Goal: Task Accomplishment & Management: Manage account settings

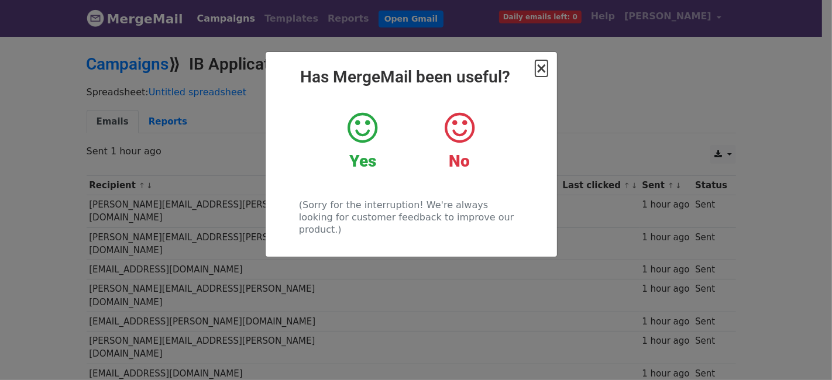
click at [543, 68] on span "×" at bounding box center [541, 68] width 12 height 16
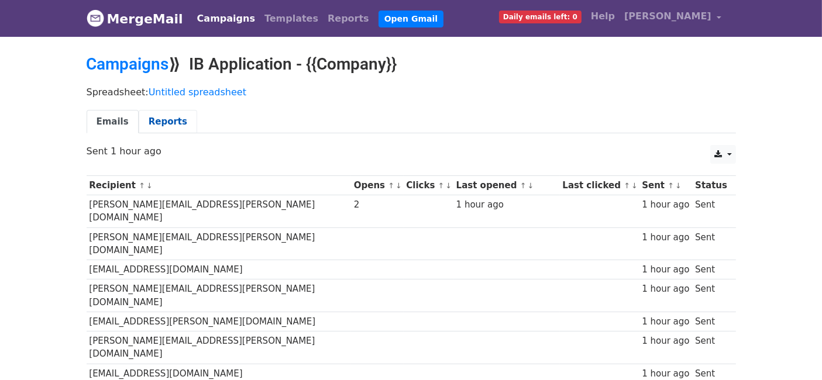
click at [150, 124] on link "Reports" at bounding box center [168, 122] width 59 height 24
